Goal: Download file/media

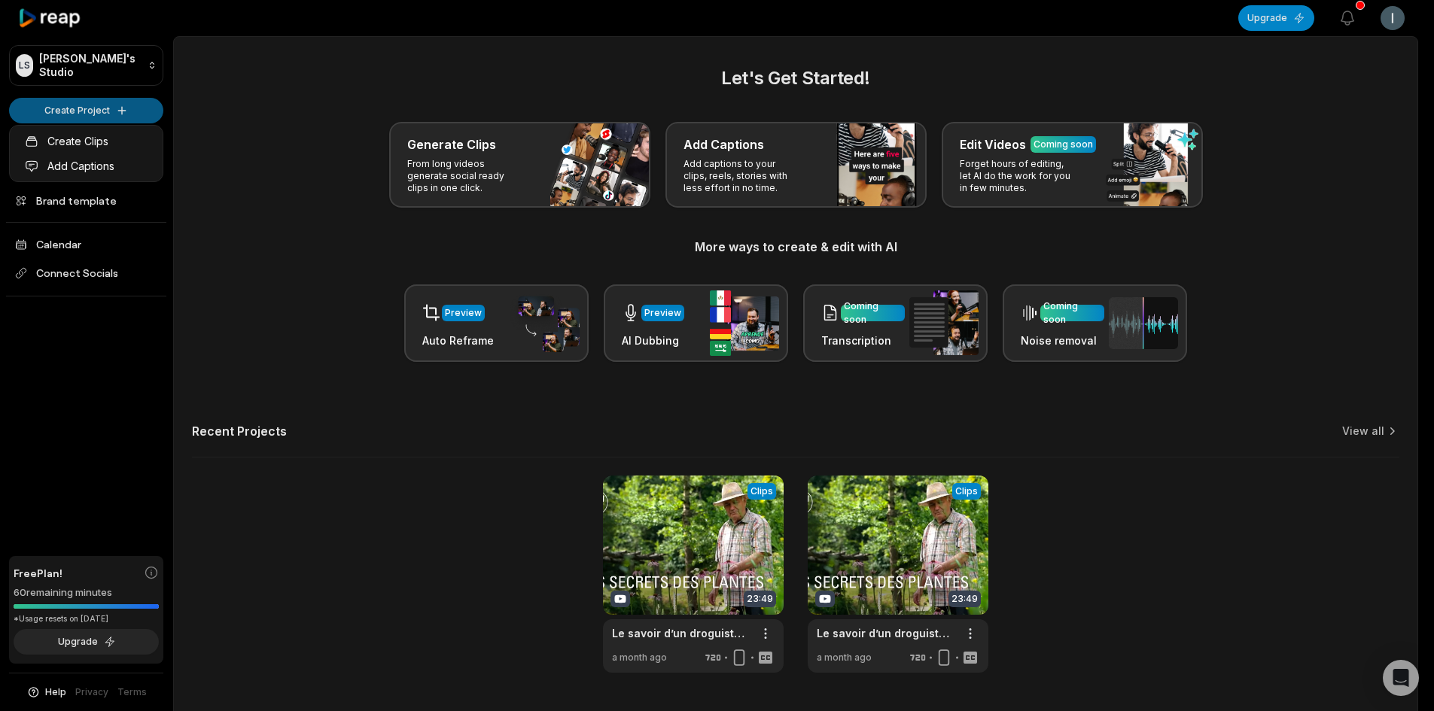
click at [130, 107] on html "LS [PERSON_NAME]'s Studio Create Project Home Projects Brand template Calendar …" at bounding box center [717, 355] width 1434 height 711
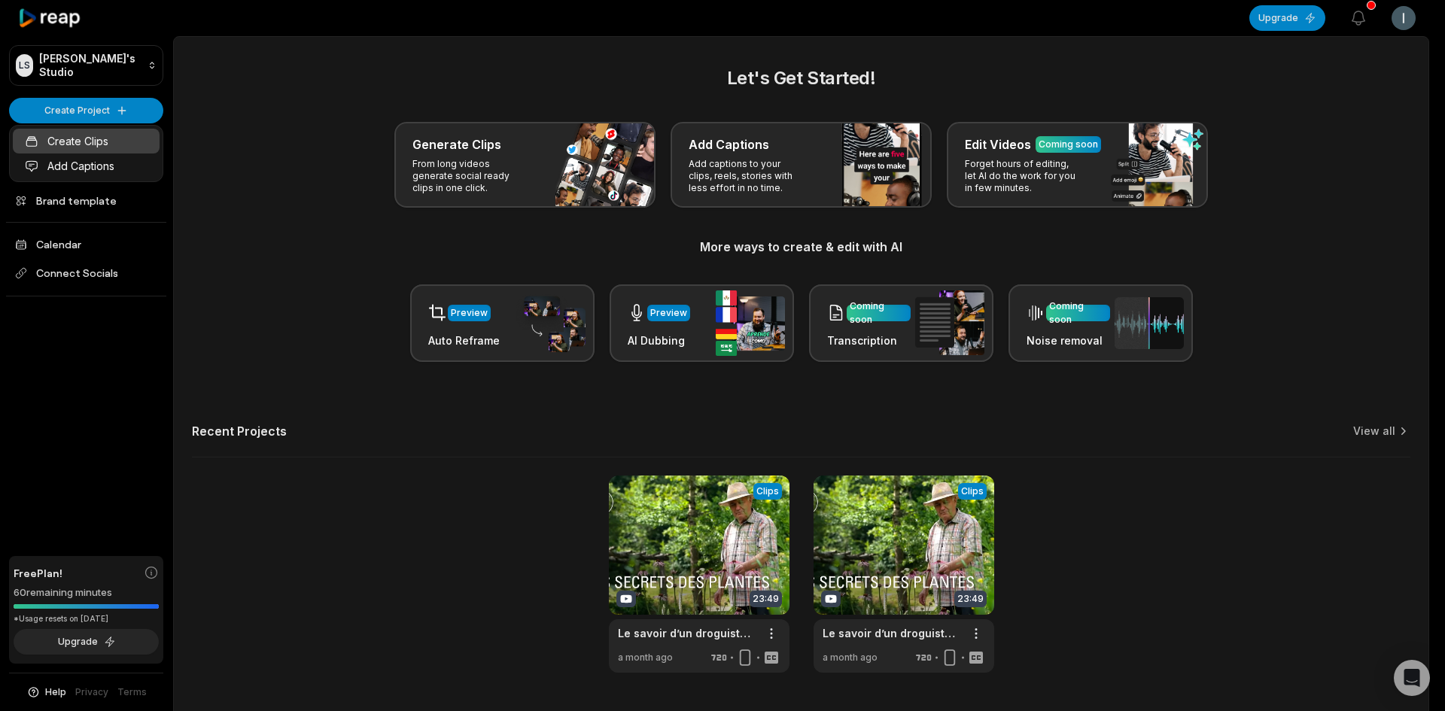
click at [91, 138] on link "Create Clips" at bounding box center [86, 141] width 147 height 25
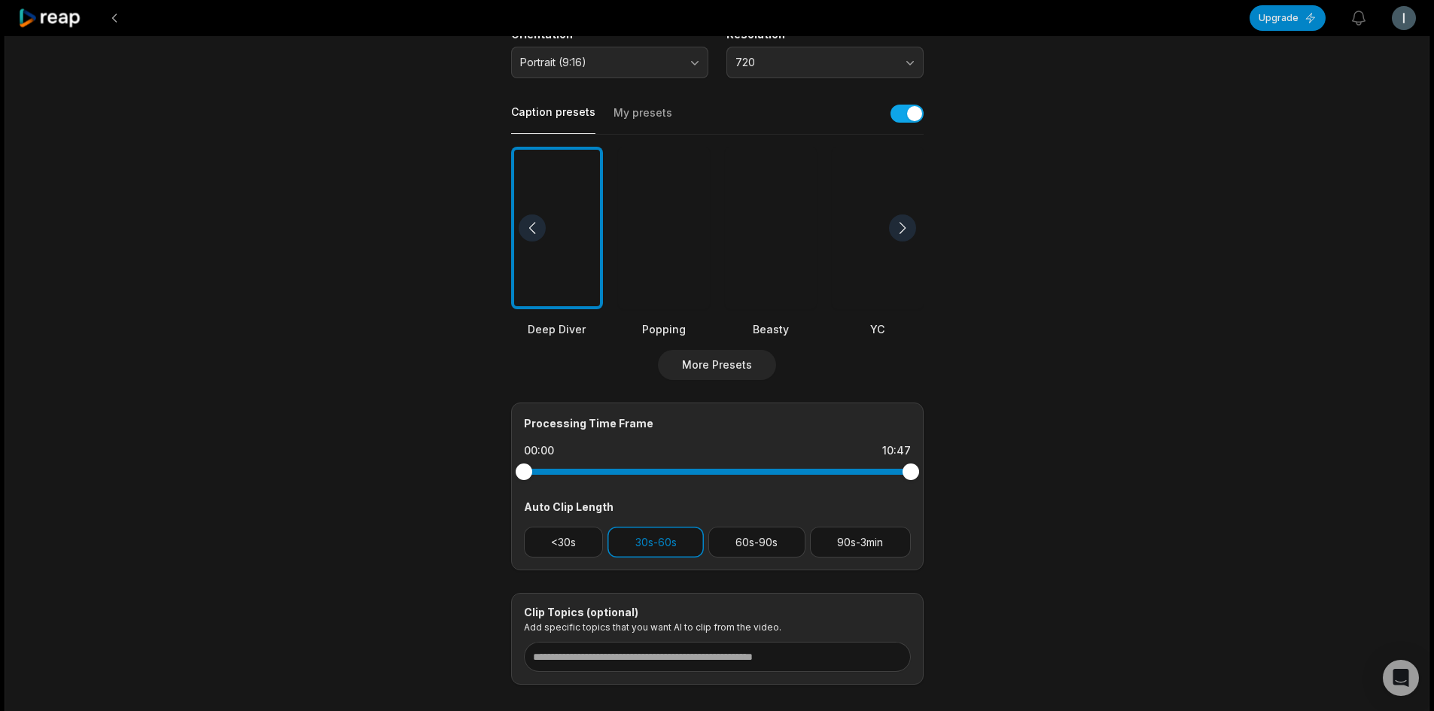
scroll to position [301, 0]
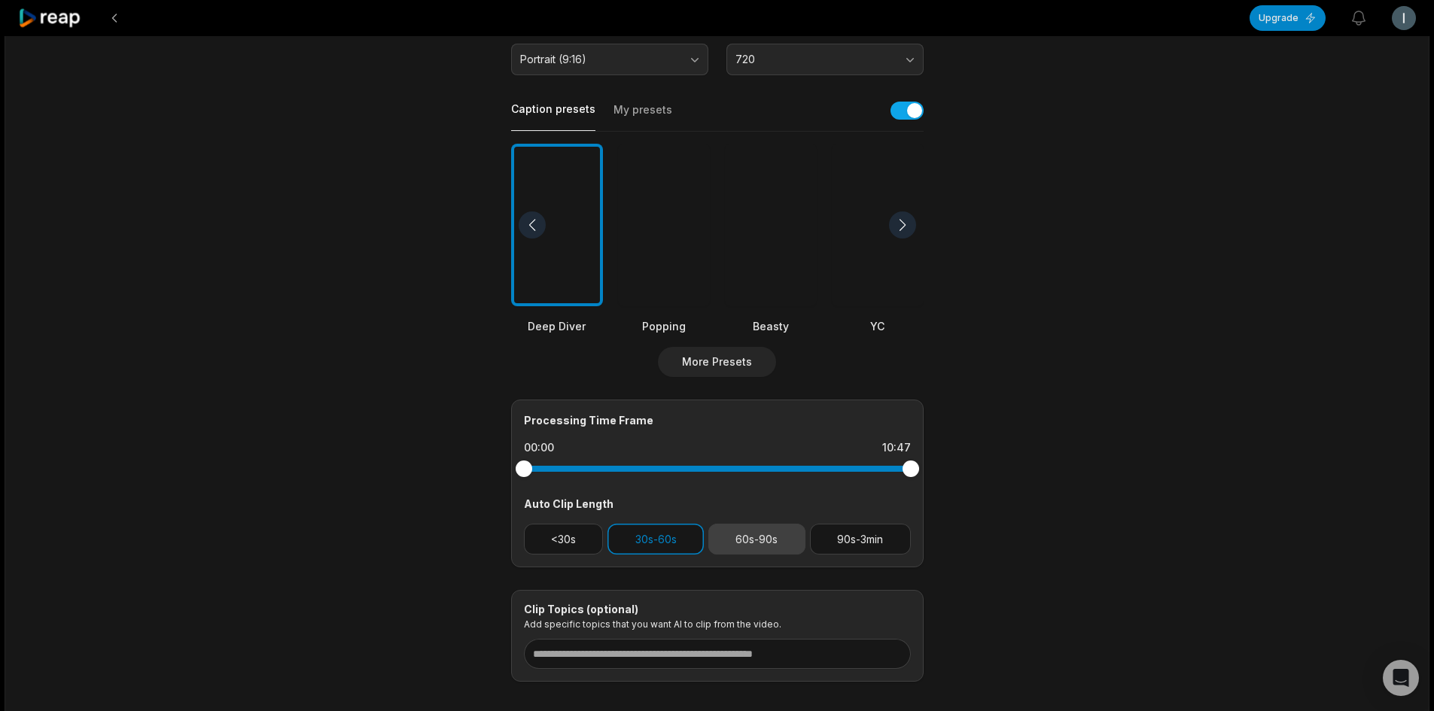
click at [747, 540] on button "60s-90s" at bounding box center [756, 539] width 97 height 31
click at [674, 540] on button "30s-60s" at bounding box center [655, 539] width 96 height 31
click at [866, 255] on div at bounding box center [878, 225] width 92 height 163
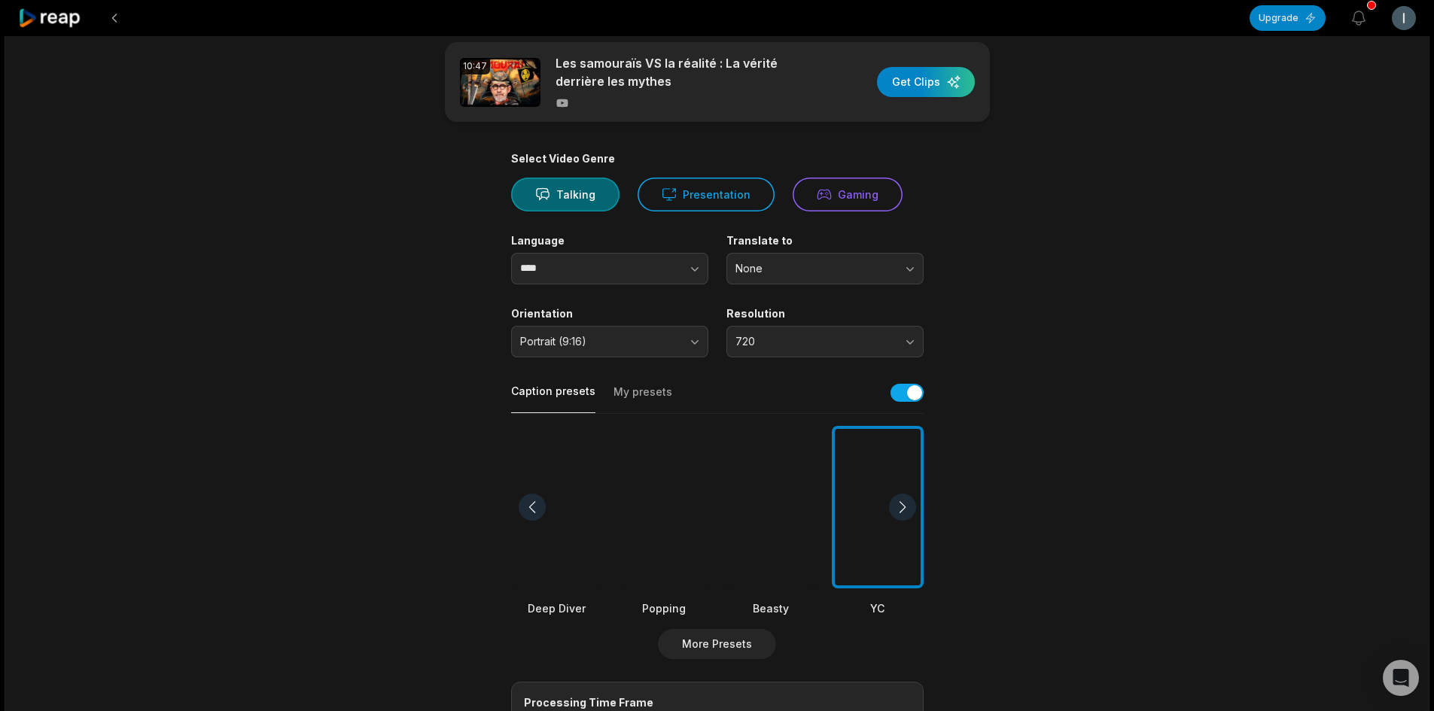
scroll to position [0, 0]
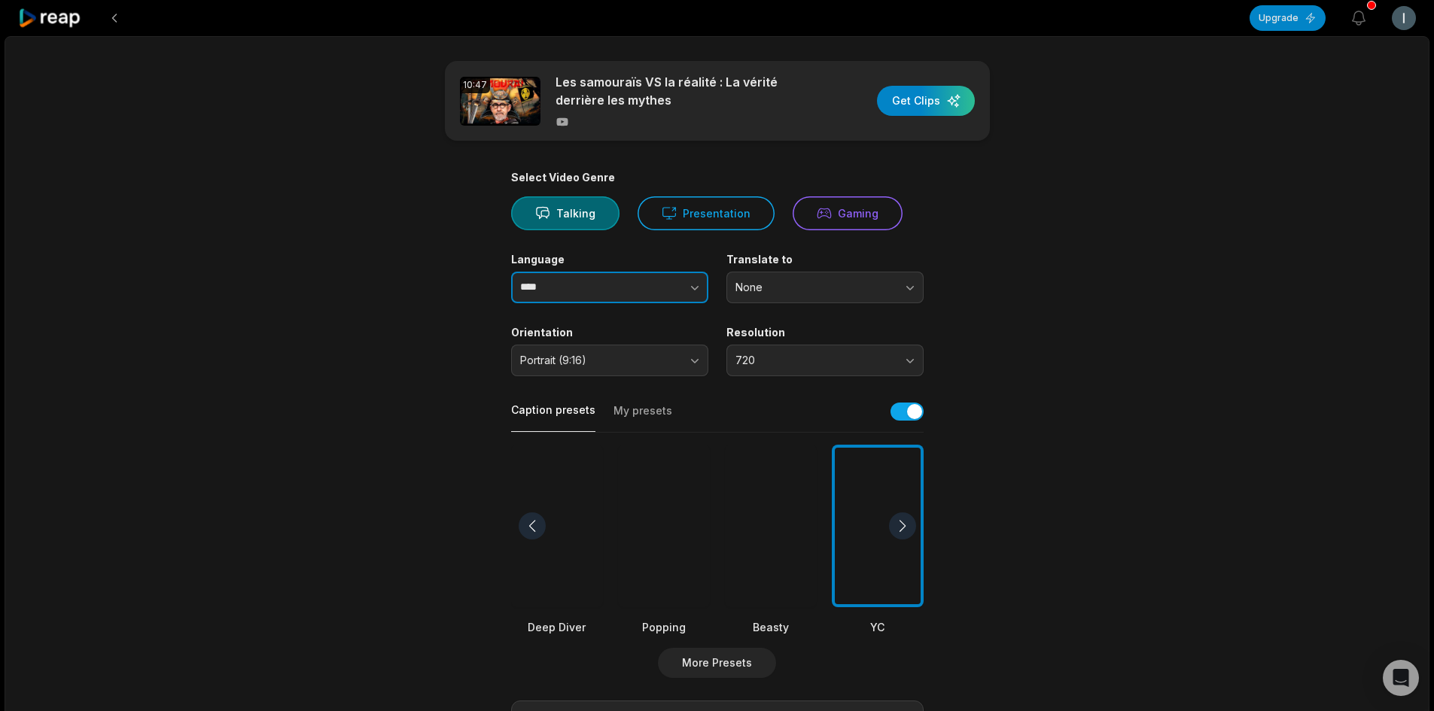
click at [697, 282] on icon "button" at bounding box center [694, 287] width 15 height 15
click at [680, 292] on button "button" at bounding box center [665, 288] width 86 height 32
click at [662, 284] on button "button" at bounding box center [665, 288] width 86 height 32
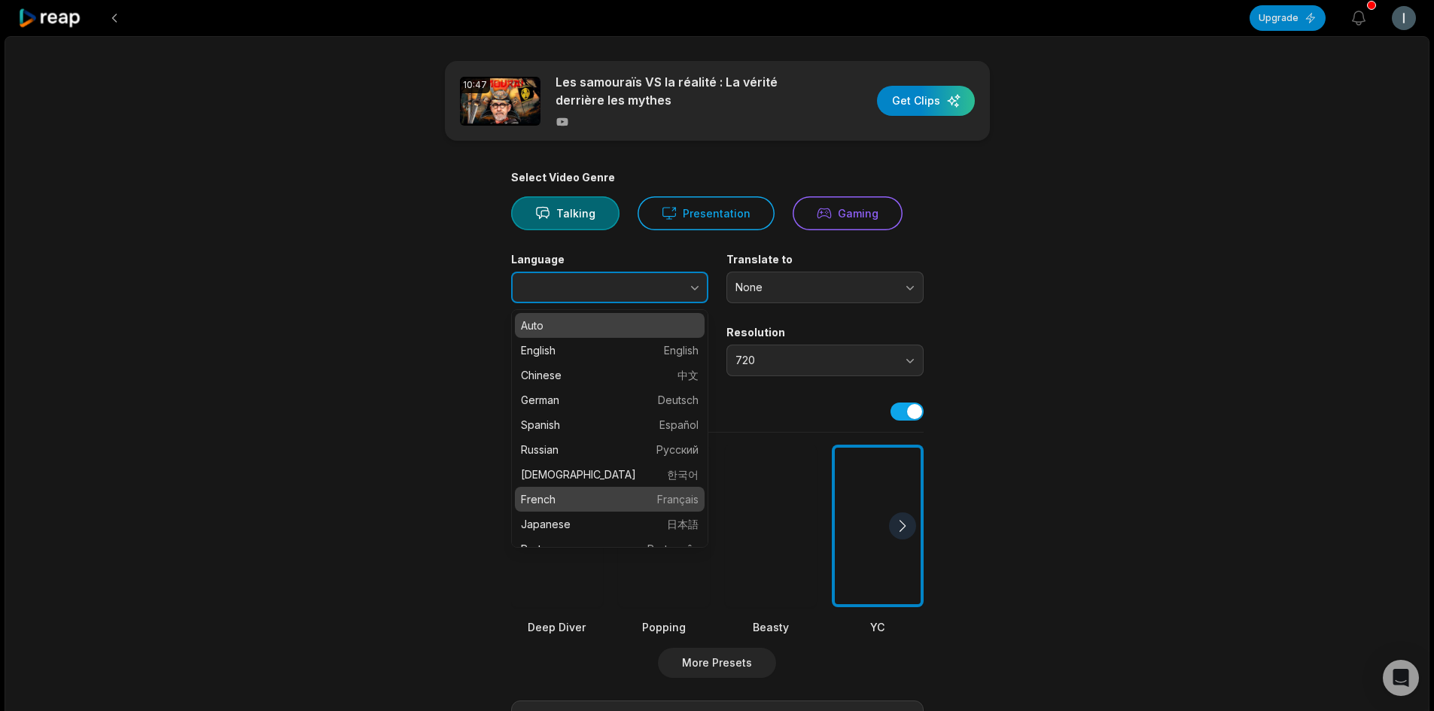
type input "******"
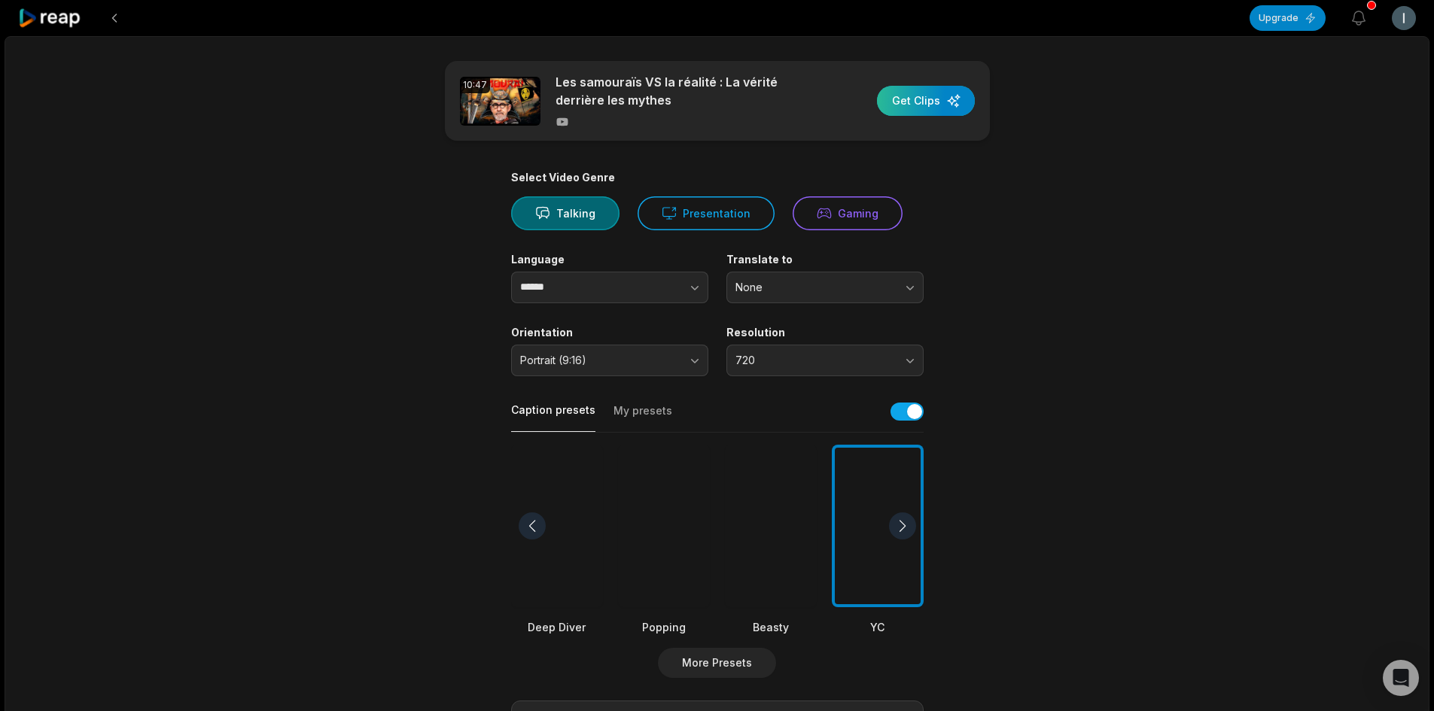
click at [944, 108] on div "button" at bounding box center [926, 101] width 98 height 30
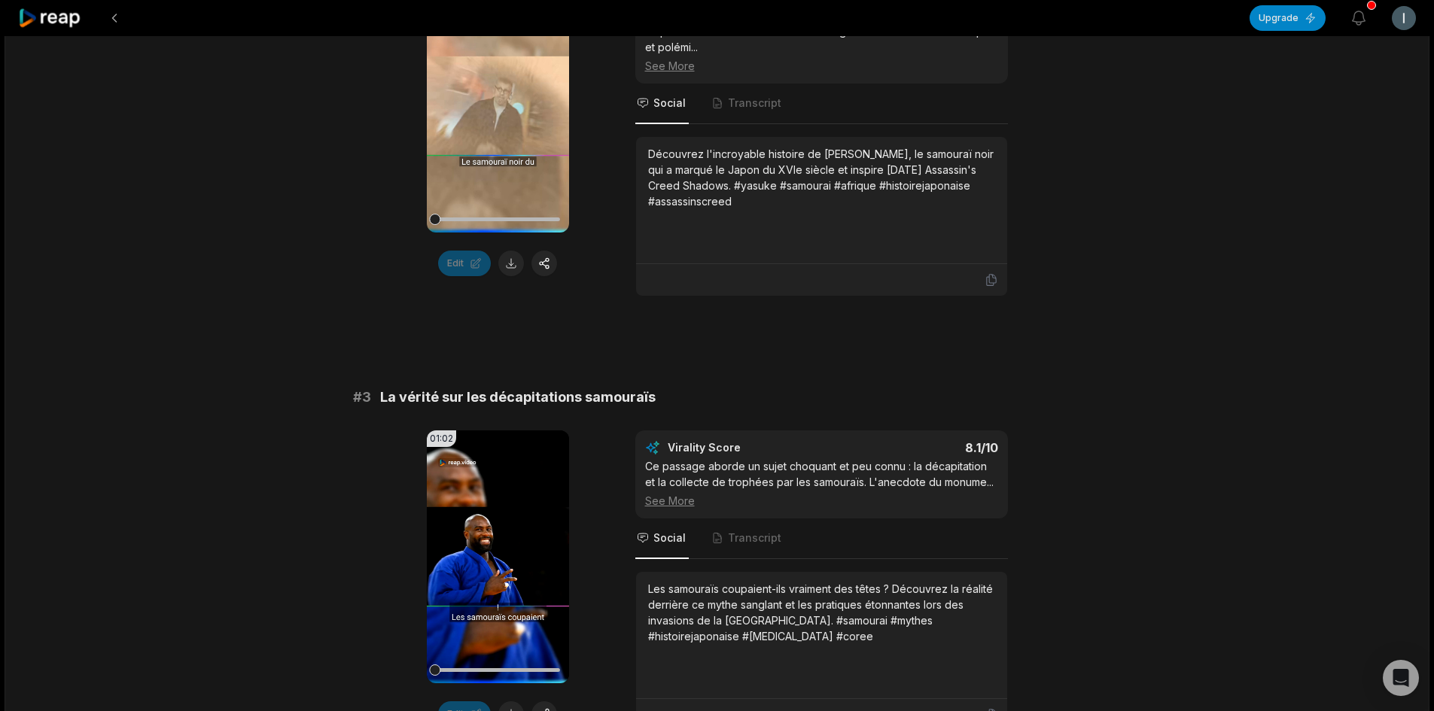
scroll to position [677, 0]
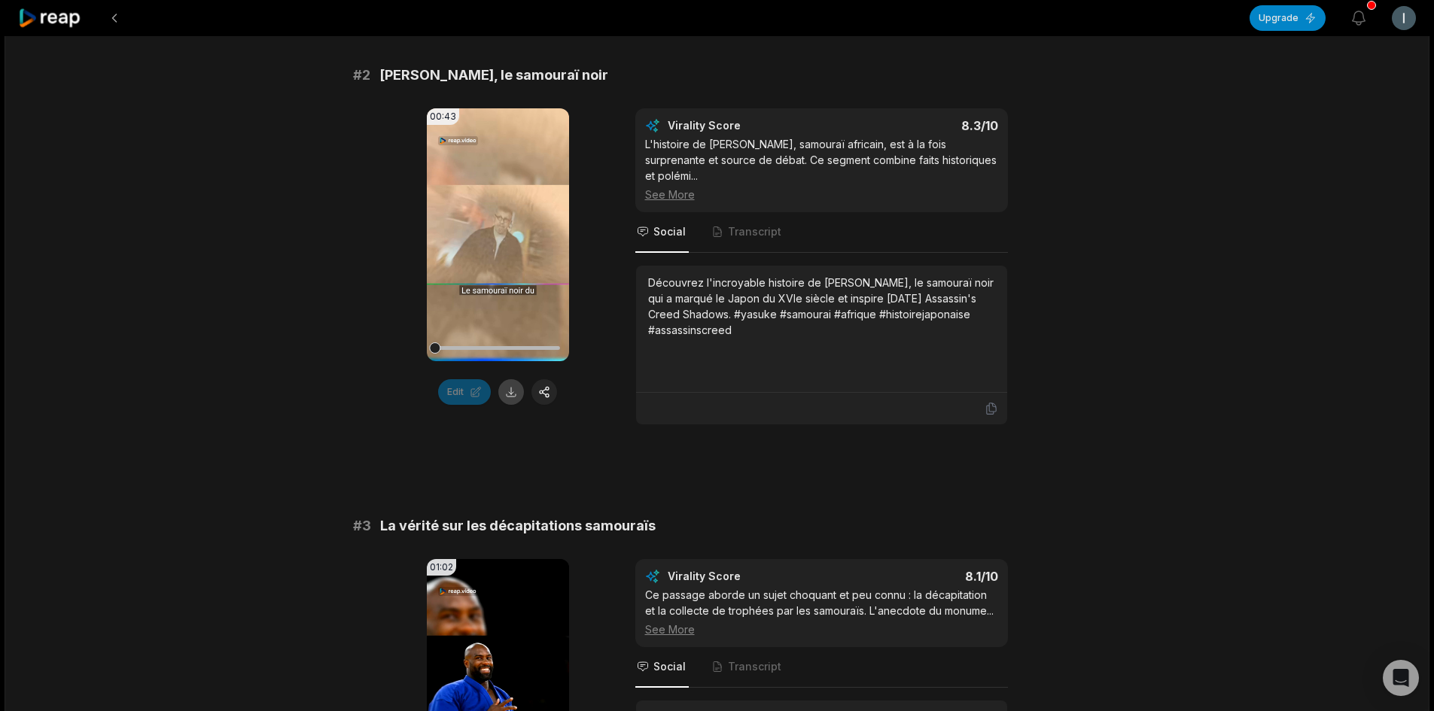
click at [513, 390] on button at bounding box center [511, 392] width 26 height 26
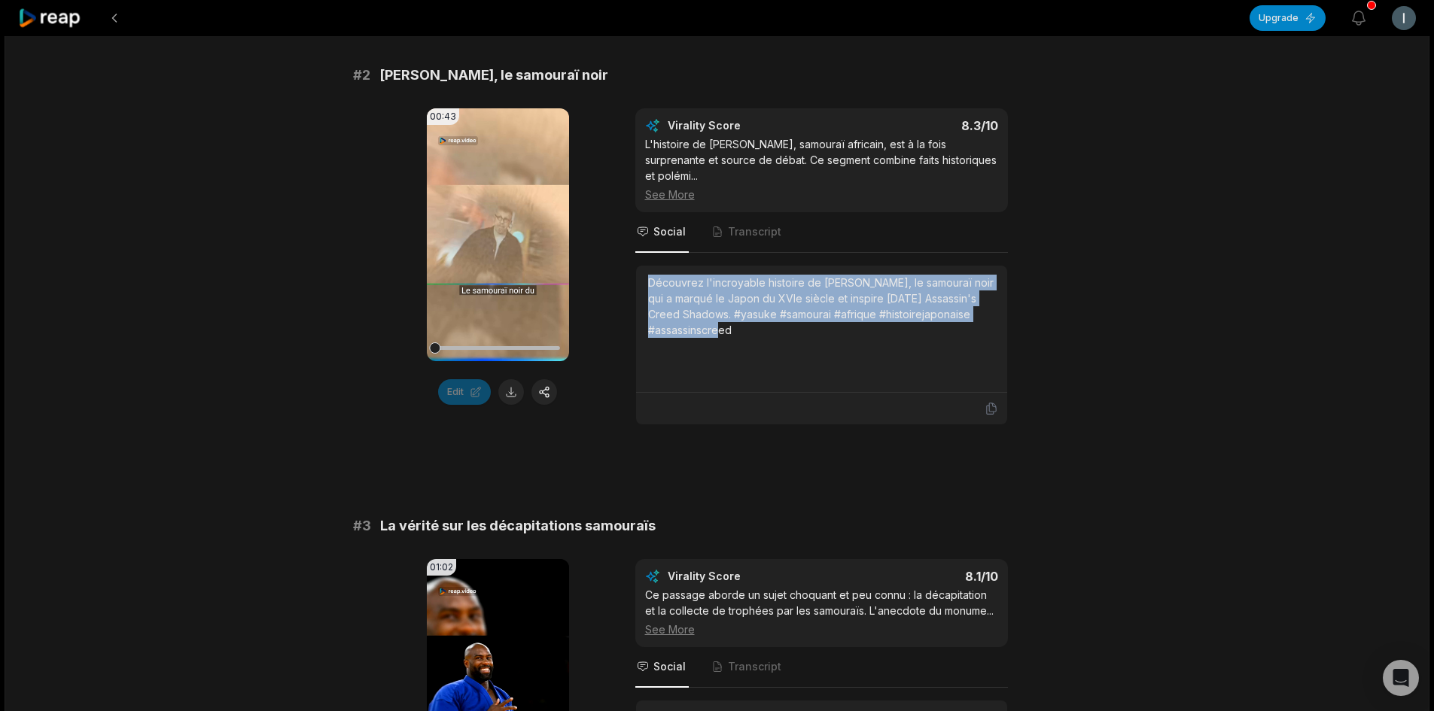
drag, startPoint x: 734, startPoint y: 315, endPoint x: 640, endPoint y: 260, distance: 108.3
click at [640, 266] on div "Découvrez l'incroyable histoire de [PERSON_NAME], le samouraï noir qui a marqué…" at bounding box center [821, 329] width 371 height 127
copy div "Découvrez l'incroyable histoire de [PERSON_NAME], le samouraï noir qui a marqué…"
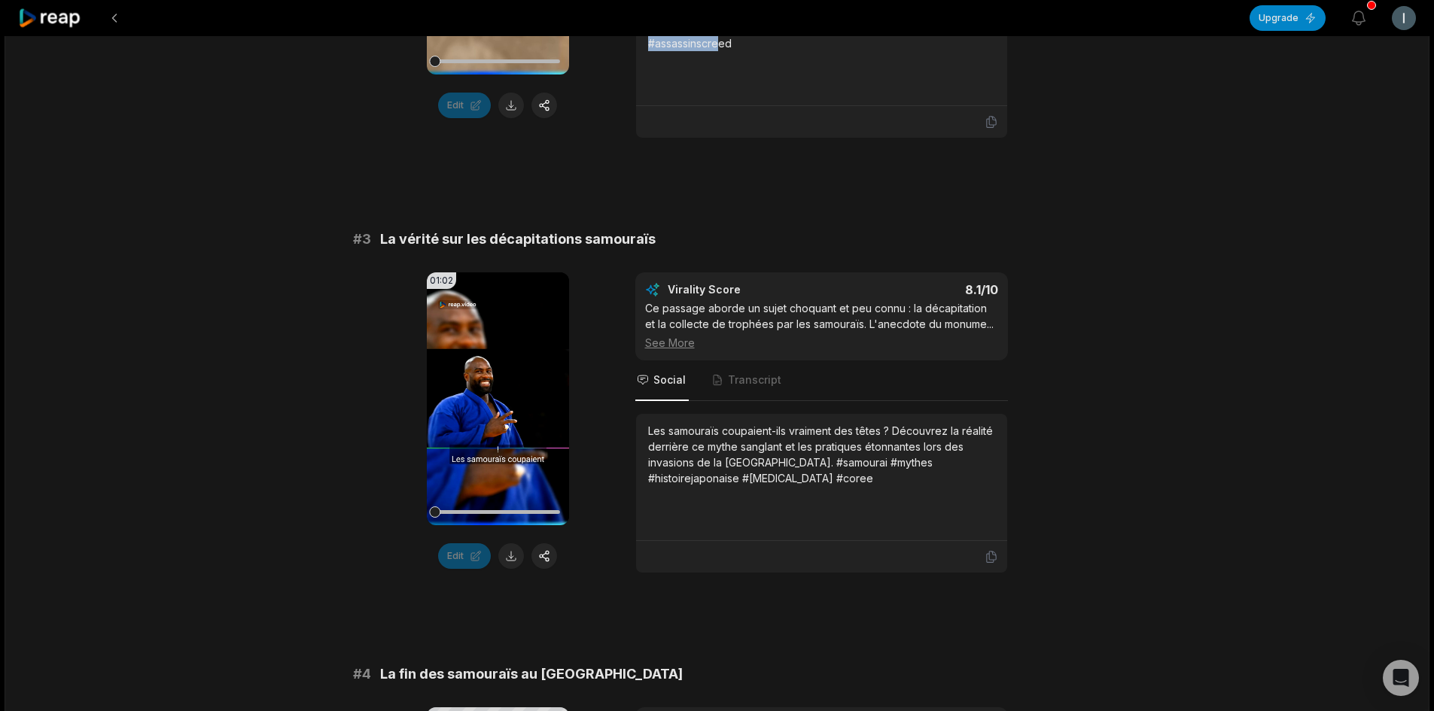
scroll to position [978, 0]
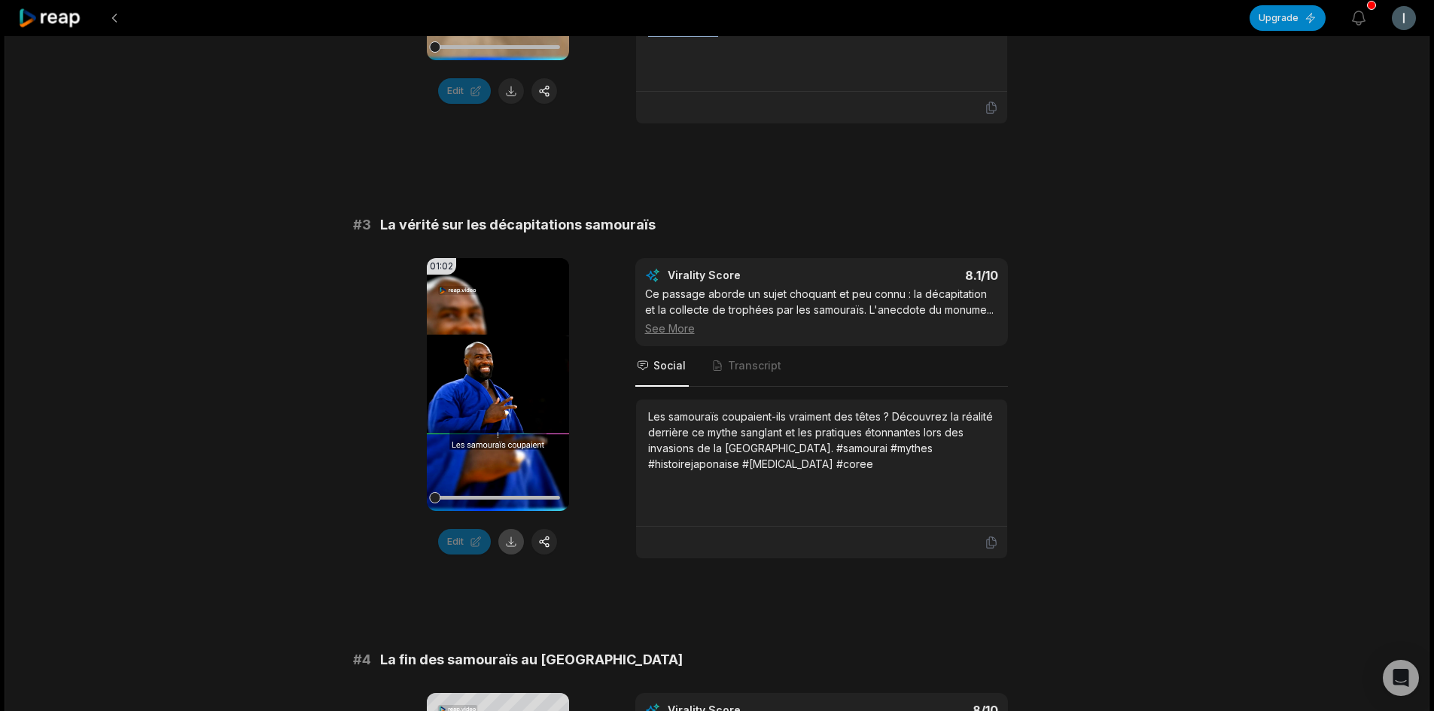
click at [514, 532] on button at bounding box center [511, 542] width 26 height 26
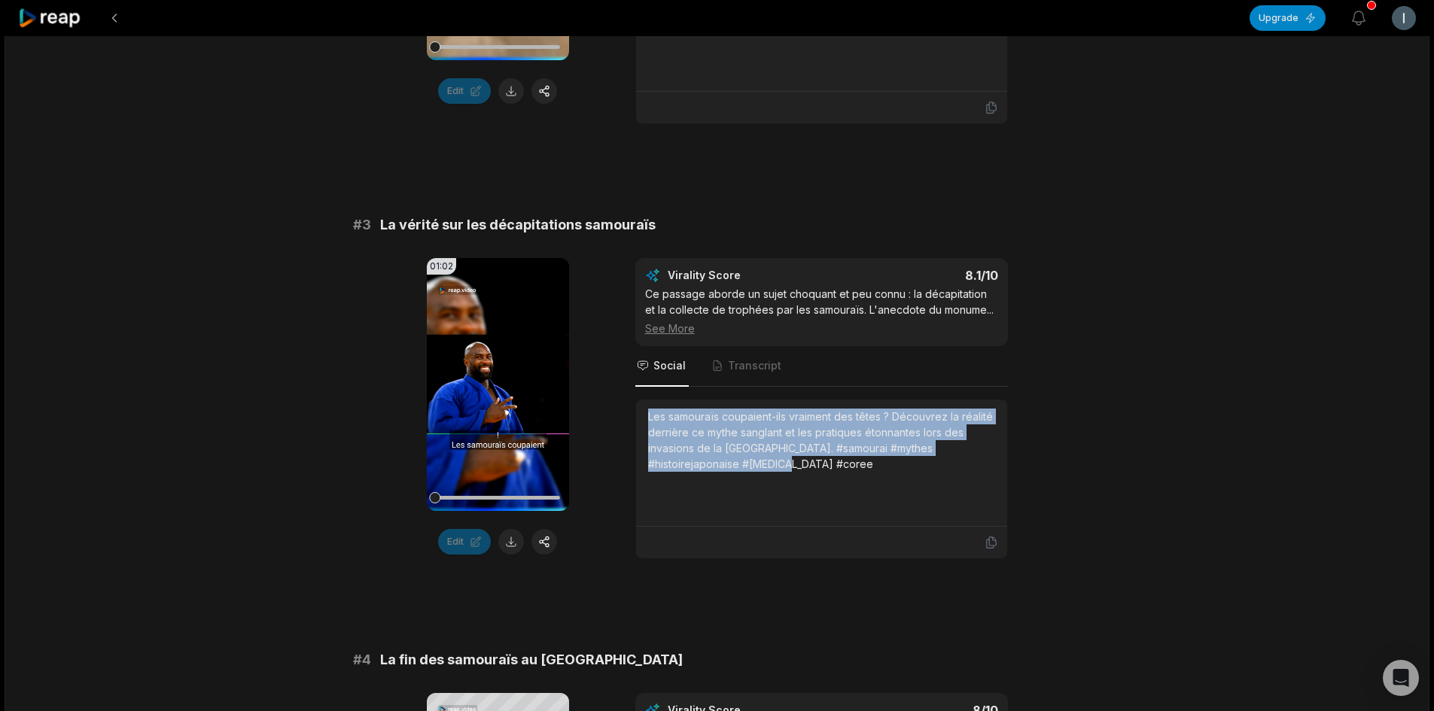
drag, startPoint x: 753, startPoint y: 451, endPoint x: 637, endPoint y: 394, distance: 128.6
click at [637, 400] on div "Les samouraïs coupaient-ils vraiment des têtes ? Découvrez la réalité derrière …" at bounding box center [821, 463] width 371 height 127
copy div "Les samouraïs coupaient-ils vraiment des têtes ? Découvrez la réalité derrière …"
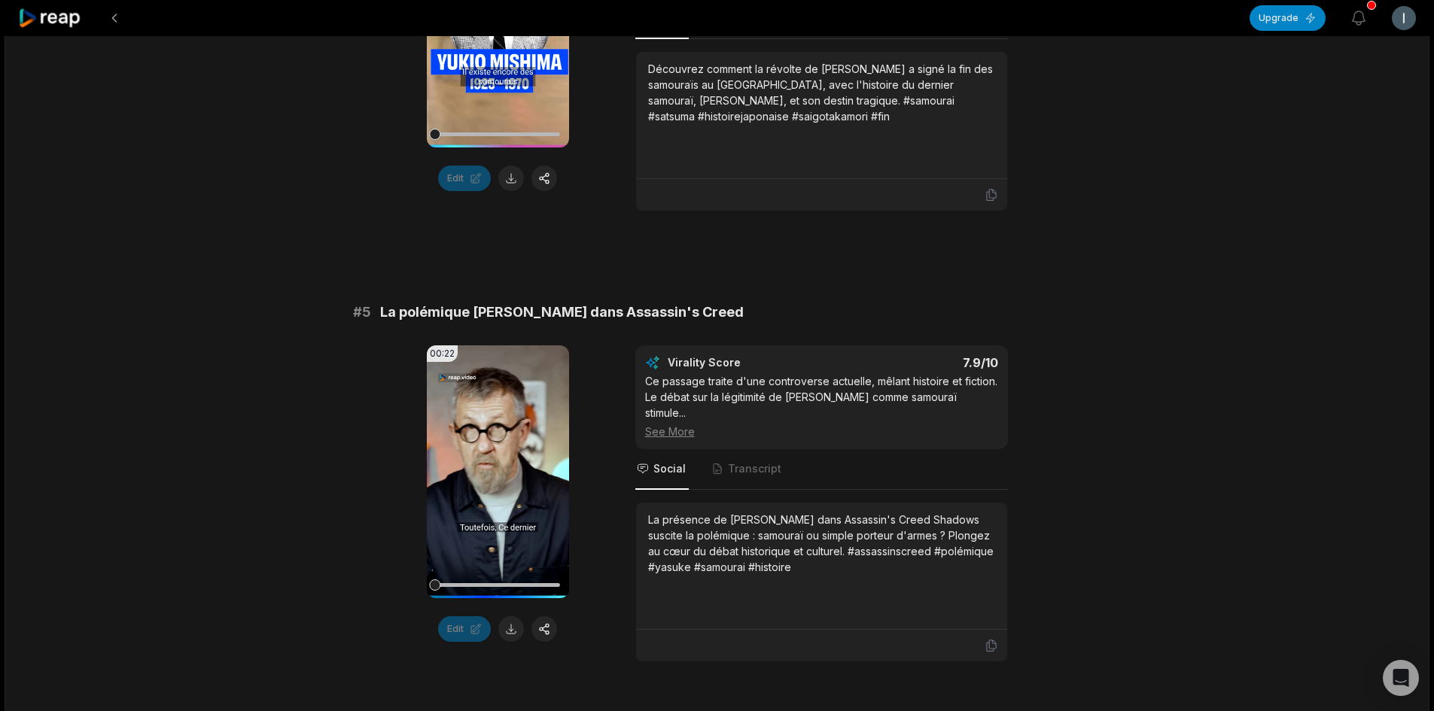
scroll to position [1882, 0]
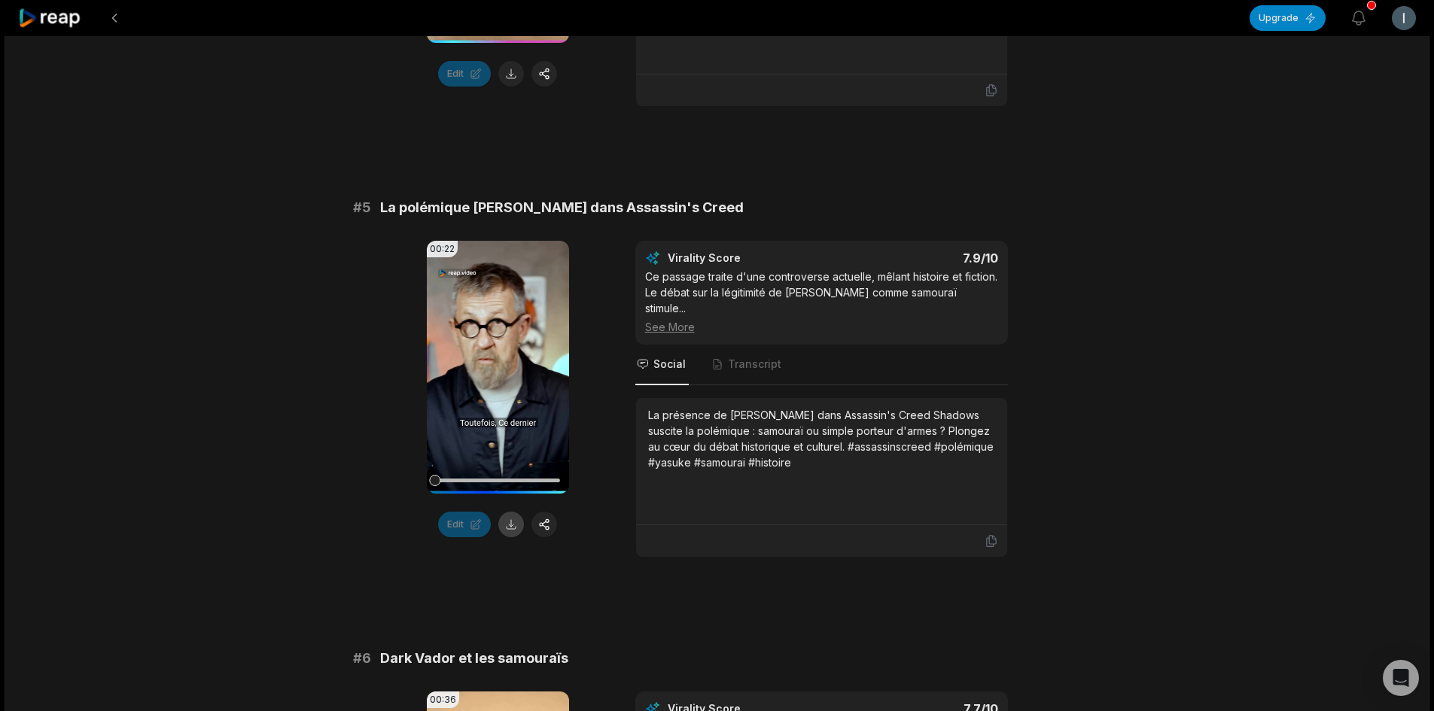
click at [509, 512] on button at bounding box center [511, 525] width 26 height 26
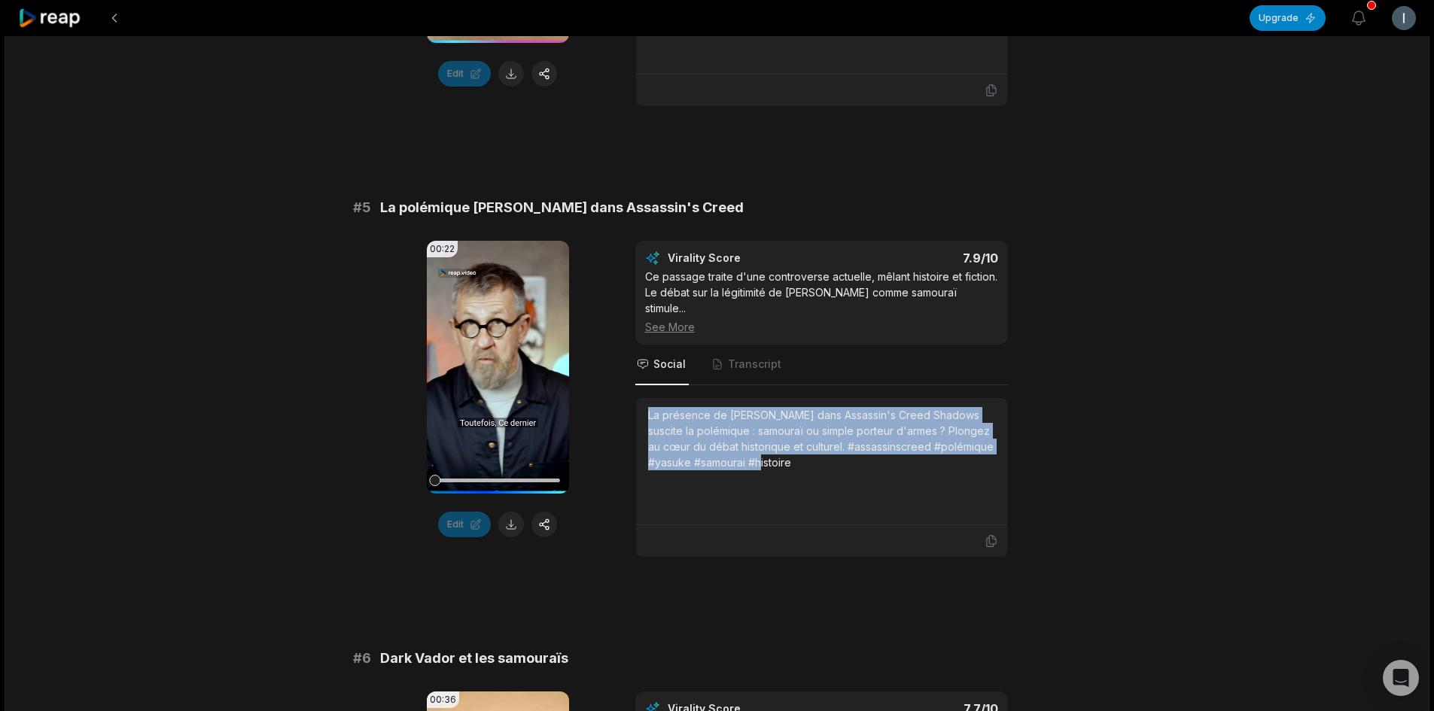
drag, startPoint x: 755, startPoint y: 415, endPoint x: 623, endPoint y: 371, distance: 139.0
click at [623, 371] on div "00:22 Your browser does not support mp4 format. Edit Virality Score 7.9 /10 Ce …" at bounding box center [717, 399] width 729 height 317
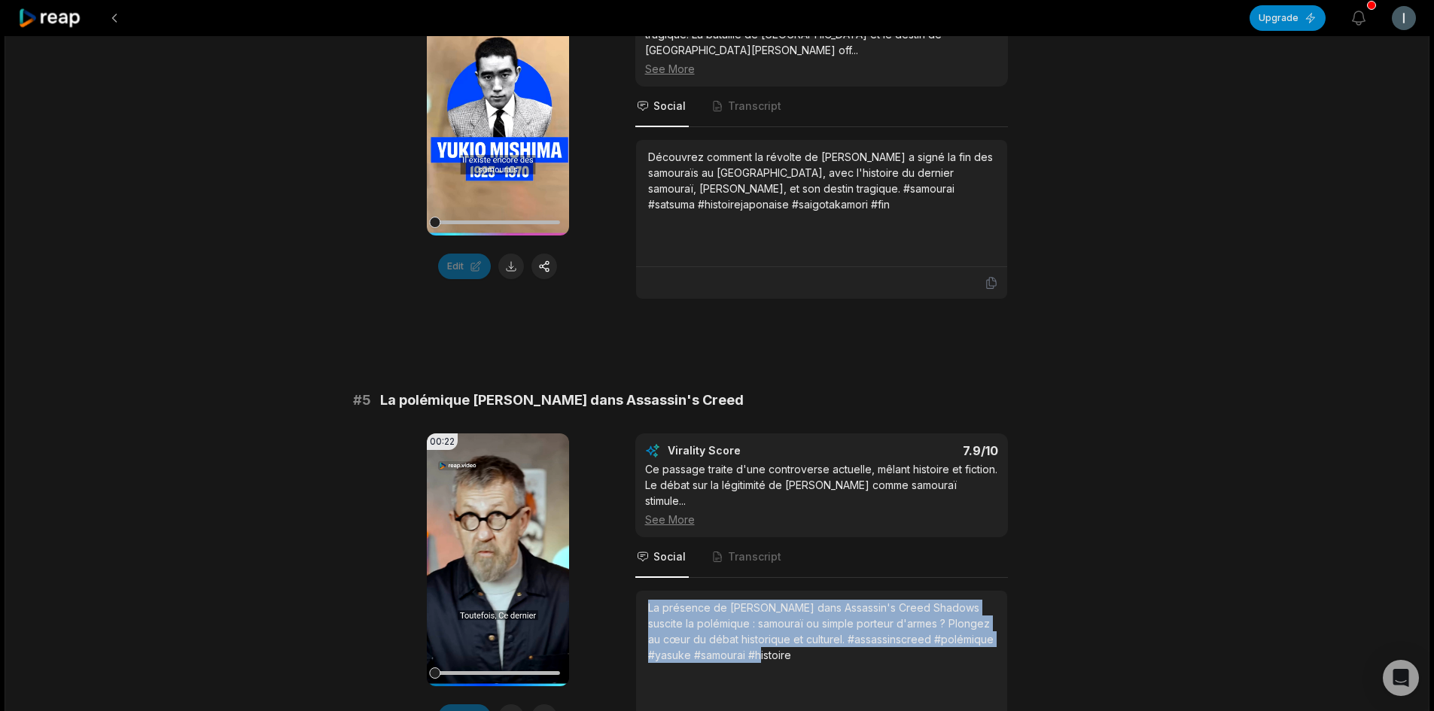
scroll to position [1806, 0]
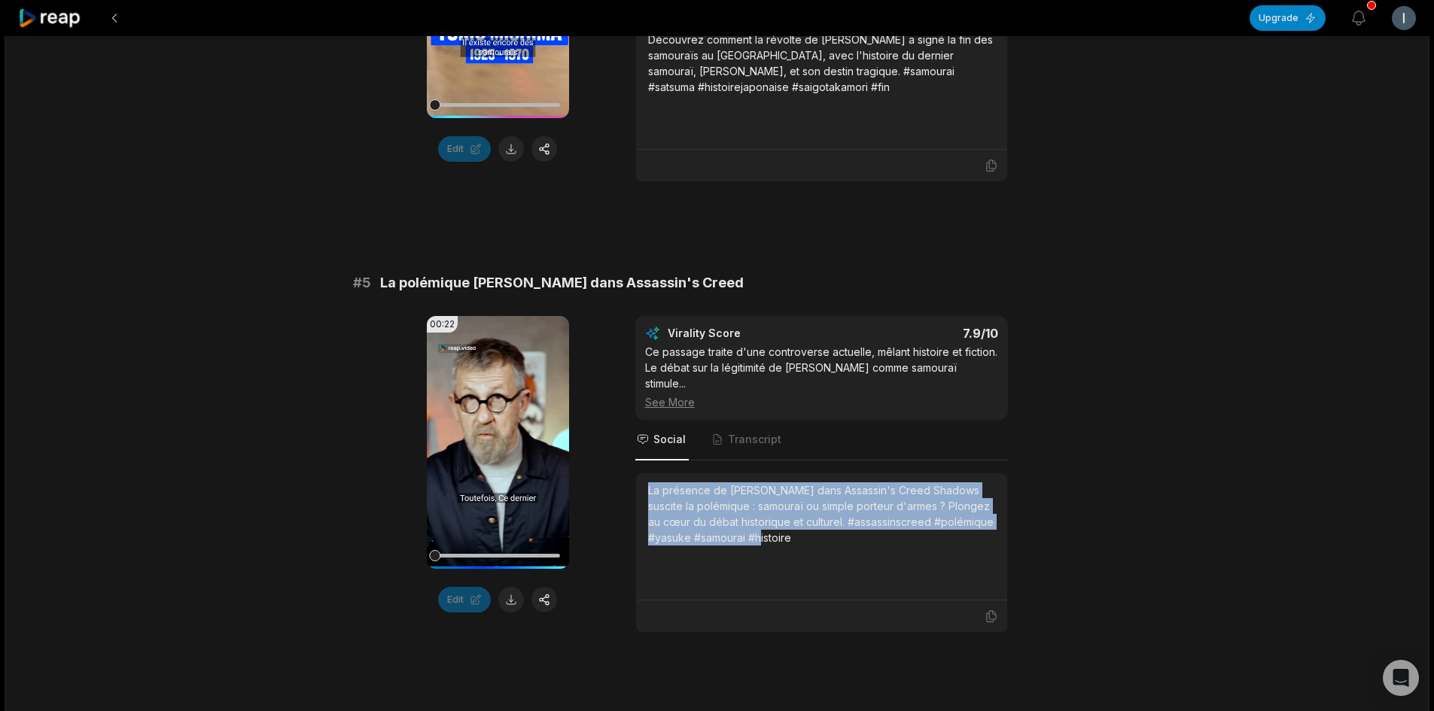
click at [744, 488] on div "La présence de [PERSON_NAME] dans Assassin's Creed Shadows suscite la polémique…" at bounding box center [821, 513] width 347 height 63
drag, startPoint x: 744, startPoint y: 488, endPoint x: 628, endPoint y: 440, distance: 126.2
click at [628, 440] on div "00:22 Your browser does not support mp4 format. Edit Virality Score 7.9 /10 Ce …" at bounding box center [717, 474] width 729 height 317
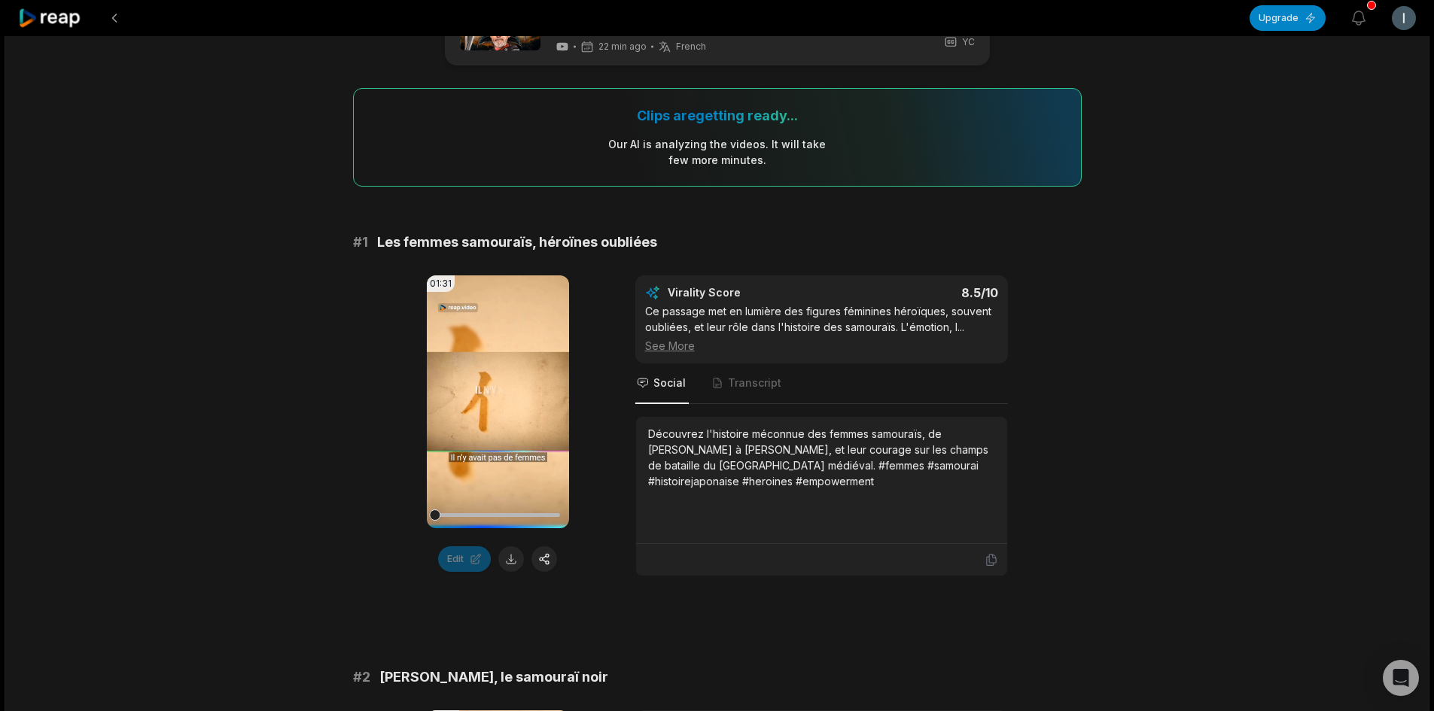
scroll to position [151, 0]
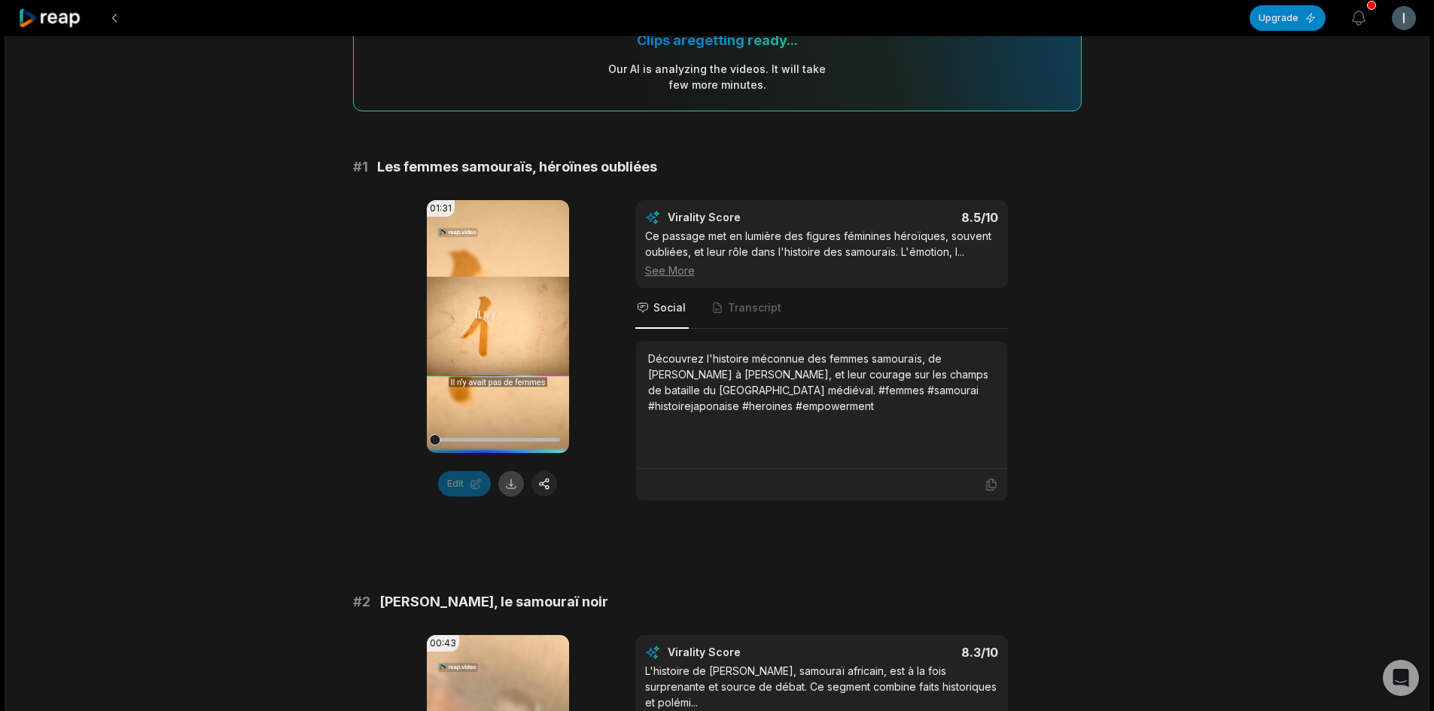
click at [510, 483] on button at bounding box center [511, 484] width 26 height 26
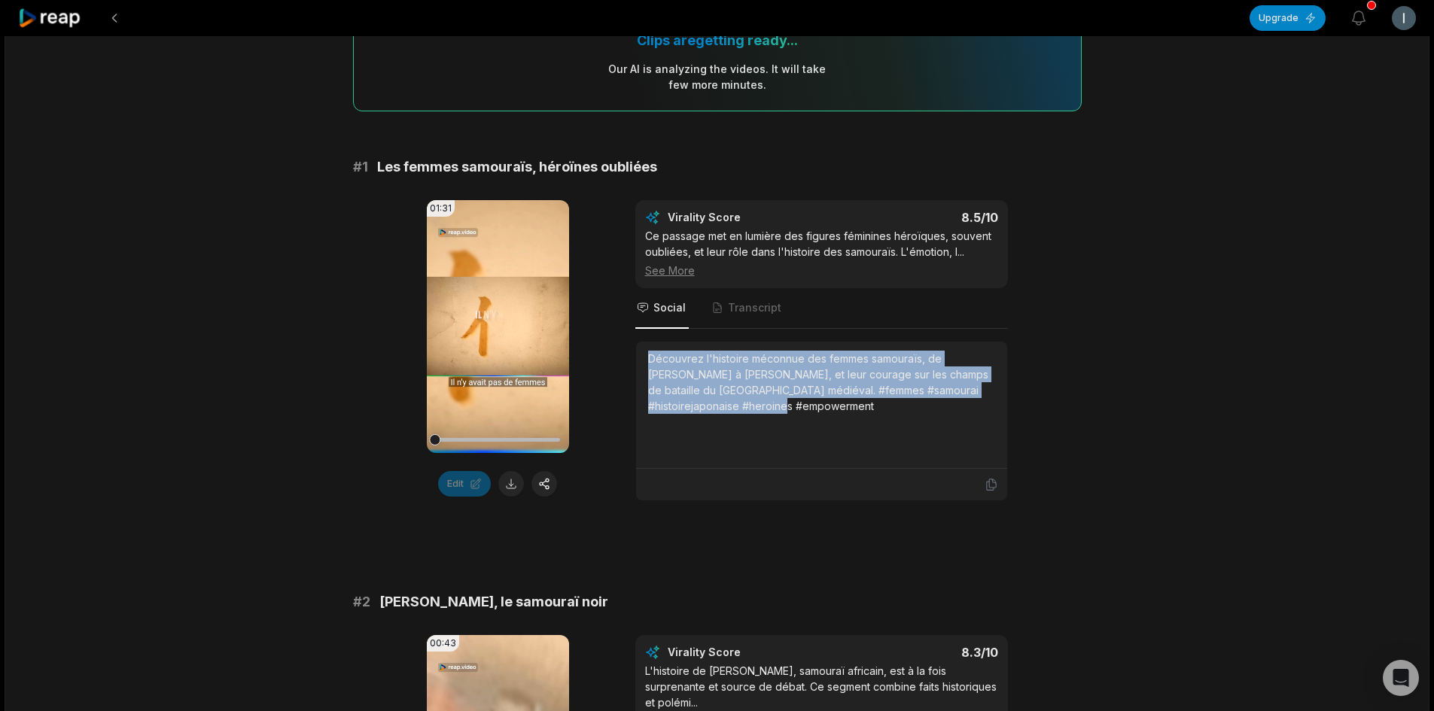
drag, startPoint x: 789, startPoint y: 408, endPoint x: 640, endPoint y: 351, distance: 159.6
click at [640, 351] on div "Découvrez l'histoire méconnue des femmes samouraïs, de [PERSON_NAME] à [PERSON_…" at bounding box center [821, 405] width 371 height 127
copy div "Découvrez l'histoire méconnue des femmes samouraïs, de [PERSON_NAME] à [PERSON_…"
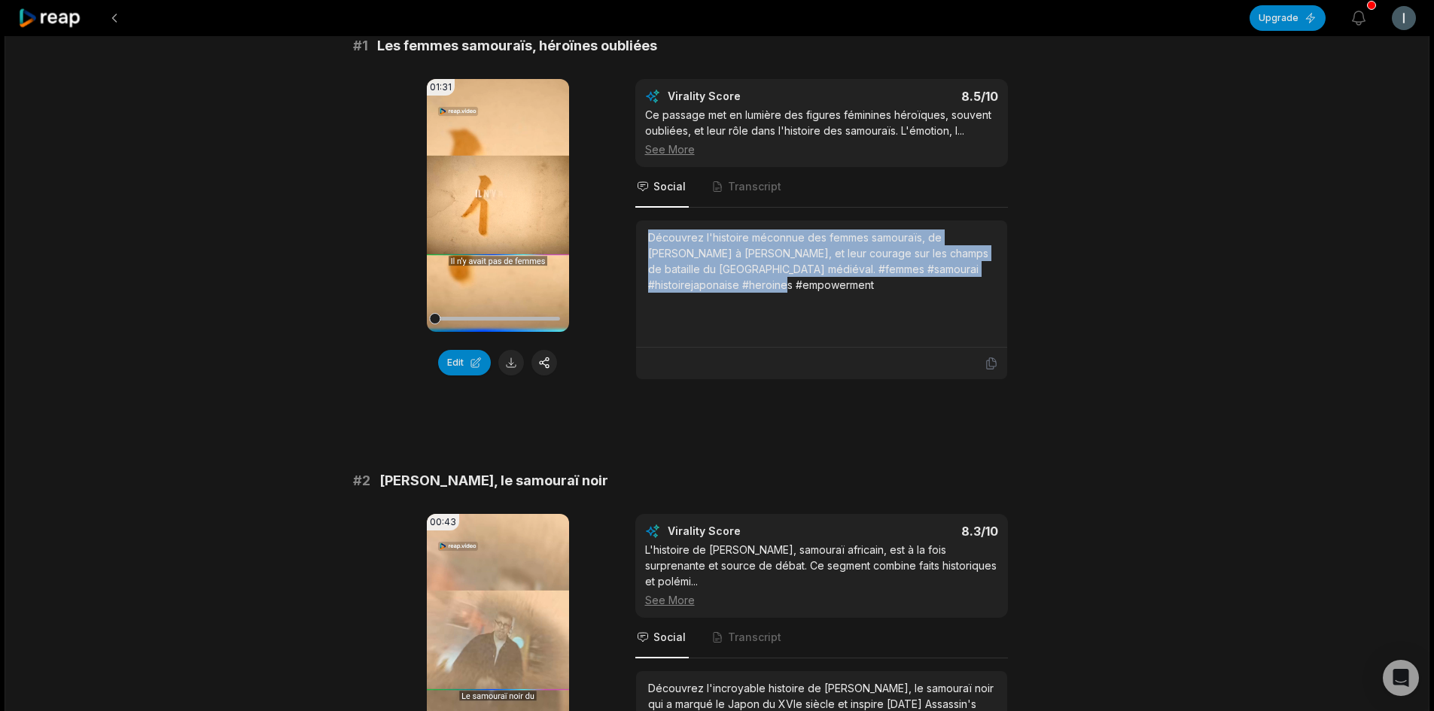
scroll to position [29, 0]
